Goal: Find specific page/section

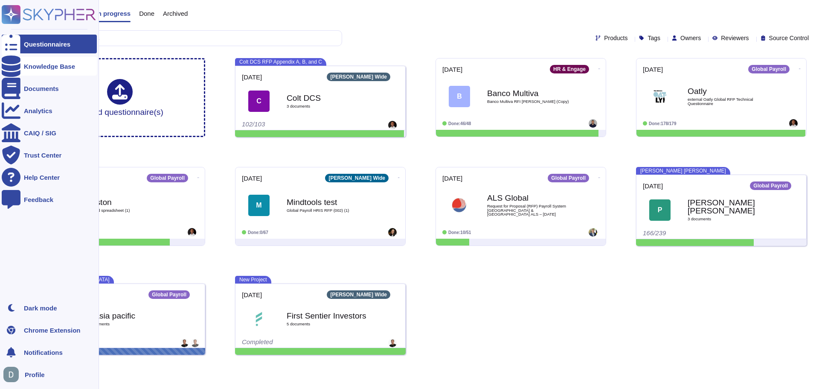
click at [42, 64] on div "Knowledge Base" at bounding box center [49, 66] width 51 height 6
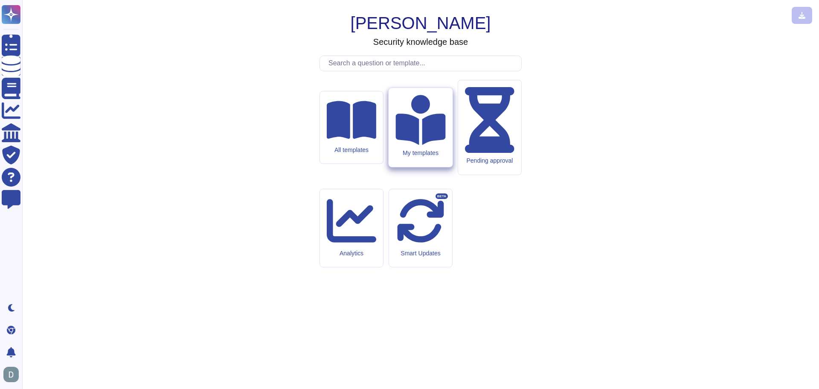
click at [416, 145] on icon at bounding box center [421, 120] width 50 height 50
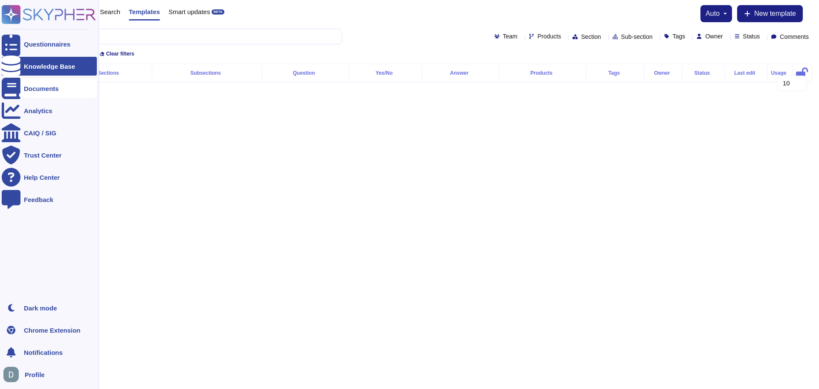
click at [38, 84] on div "Documents" at bounding box center [49, 88] width 95 height 19
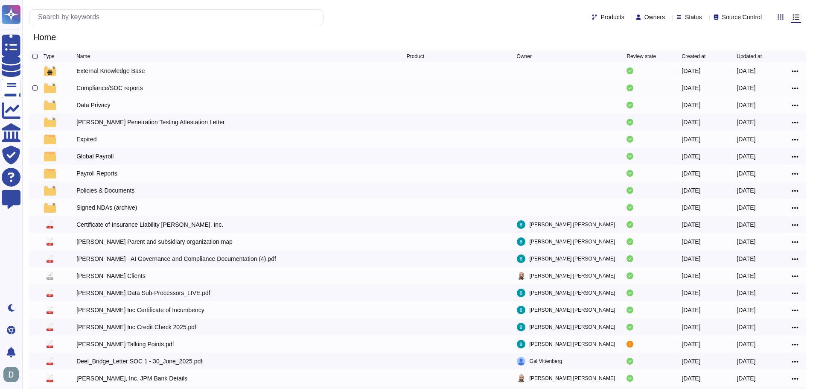
click at [112, 89] on div "Compliance/SOC reports" at bounding box center [109, 88] width 67 height 9
